Goal: Navigation & Orientation: Find specific page/section

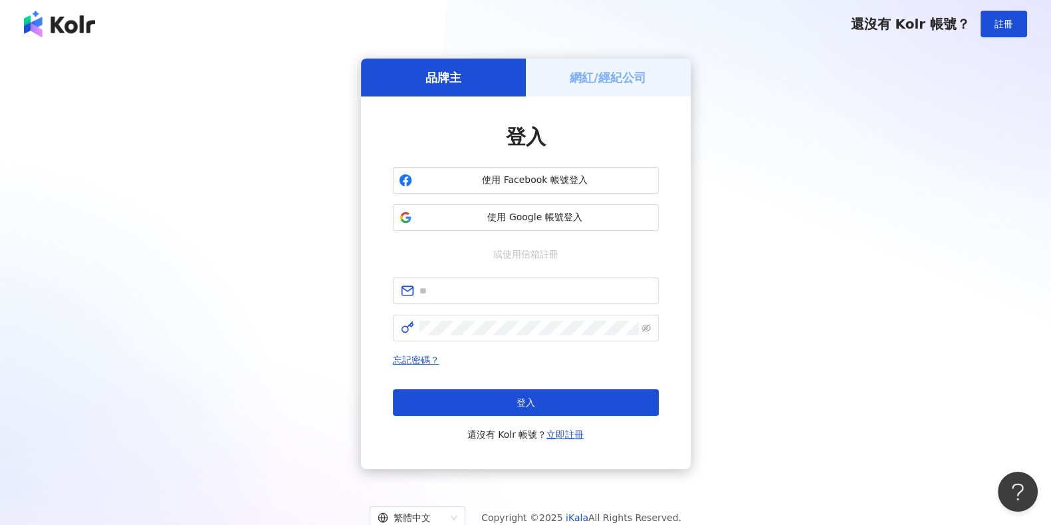
click at [622, 87] on div "網紅/經紀公司" at bounding box center [608, 78] width 165 height 38
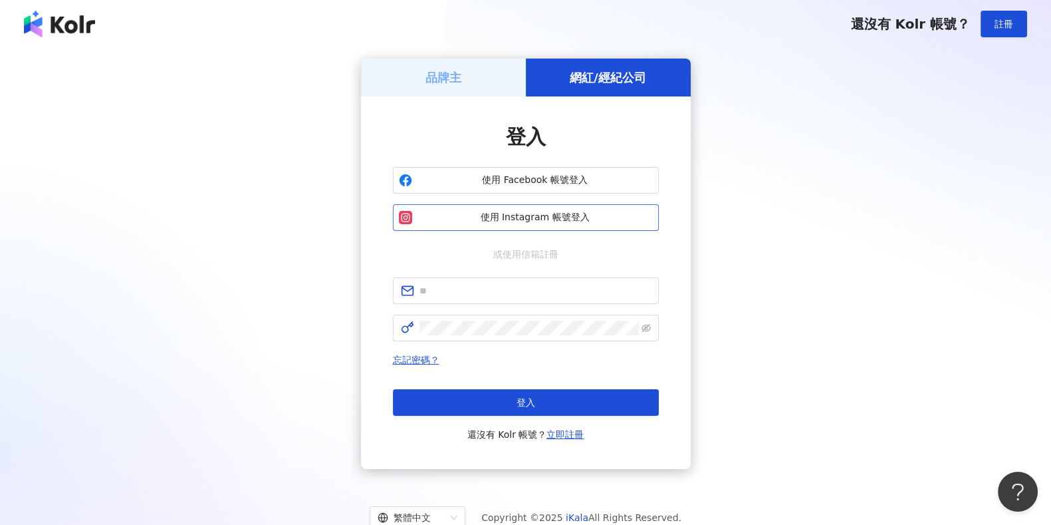
click at [564, 225] on button "使用 Instagram 帳號登入" at bounding box center [526, 217] width 266 height 27
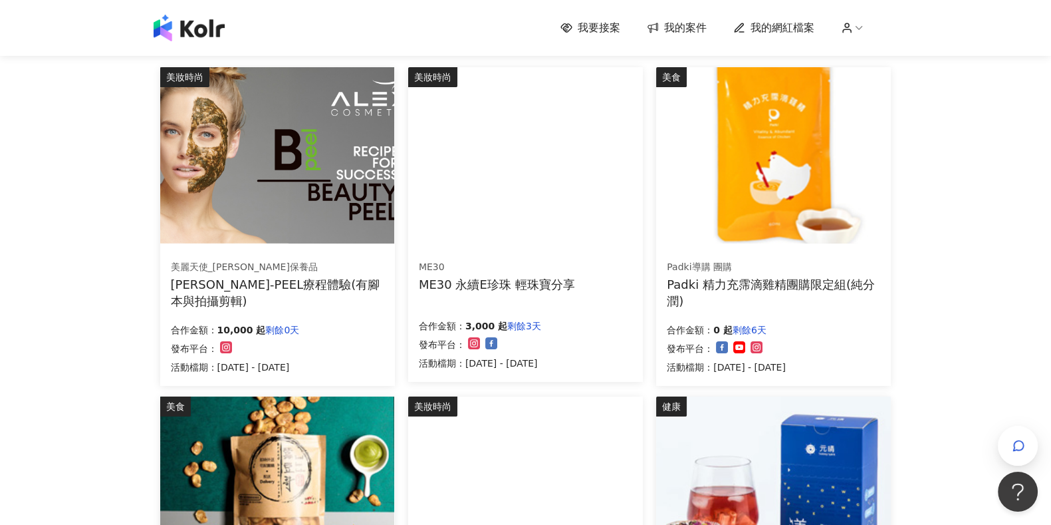
scroll to position [4, 0]
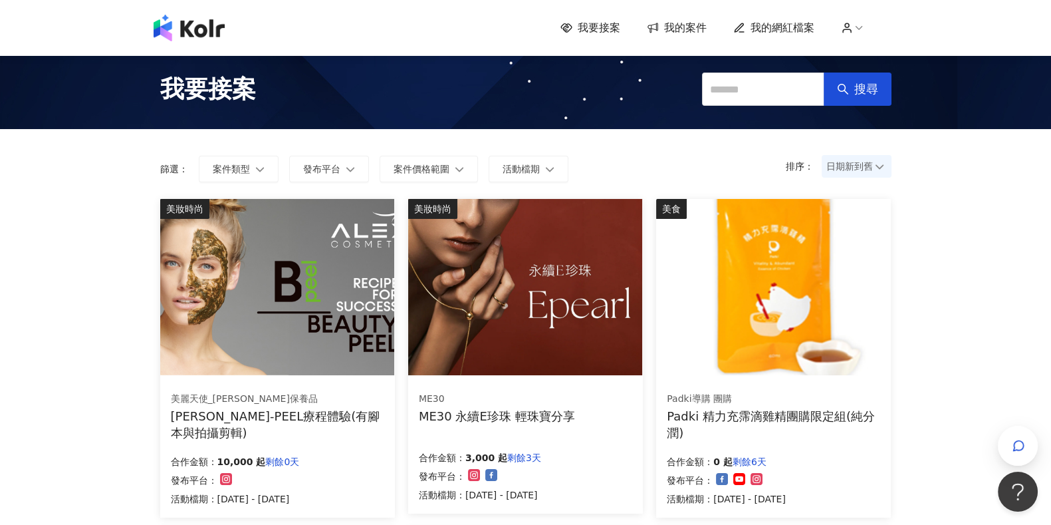
click at [225, 19] on img at bounding box center [189, 28] width 71 height 27
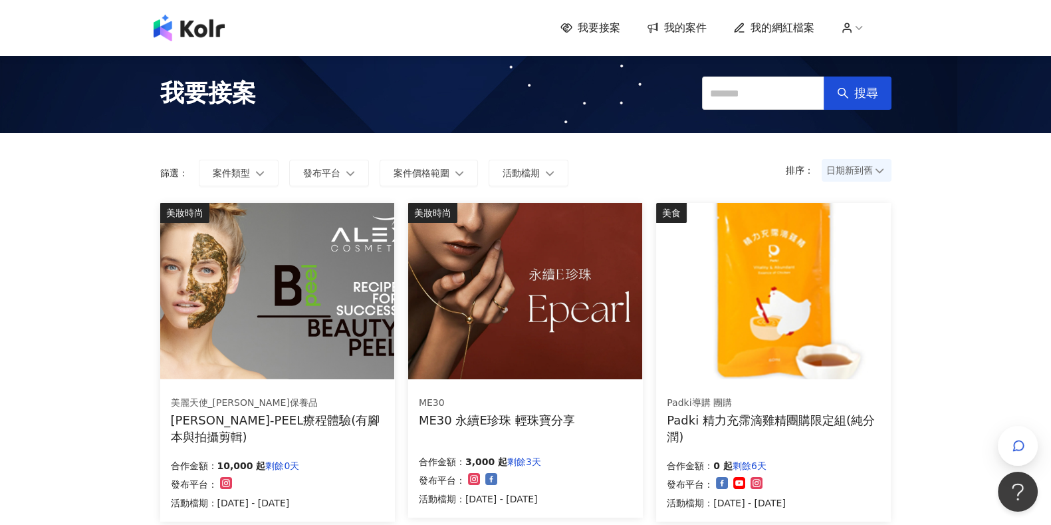
click at [863, 31] on icon at bounding box center [859, 28] width 12 height 12
click at [913, 27] on div "我要接案 我的案件 我的網紅檔案" at bounding box center [525, 28] width 1051 height 56
click at [781, 28] on span "我的網紅檔案" at bounding box center [783, 28] width 64 height 15
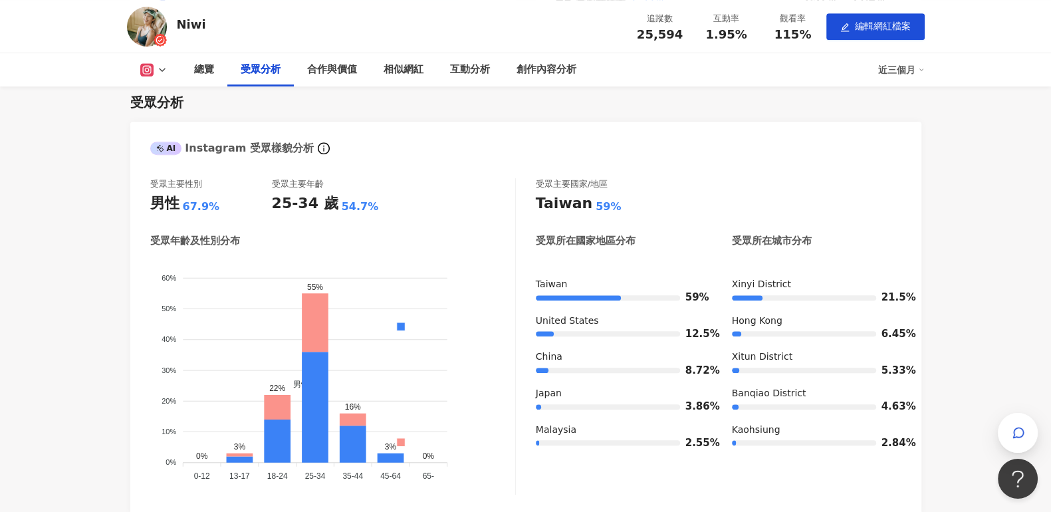
scroll to position [901, 0]
